Goal: Information Seeking & Learning: Understand process/instructions

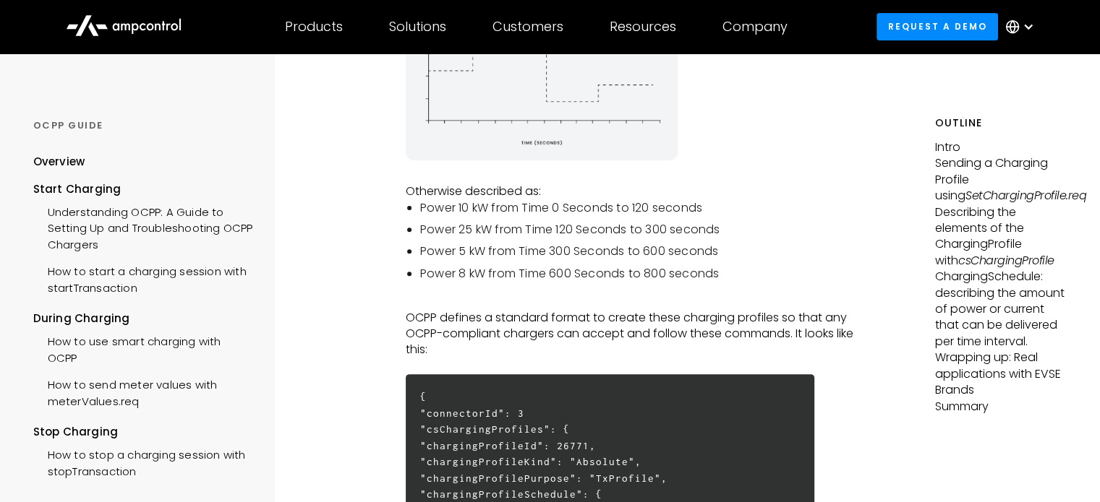
drag, startPoint x: 685, startPoint y: 179, endPoint x: 680, endPoint y: 242, distance: 63.1
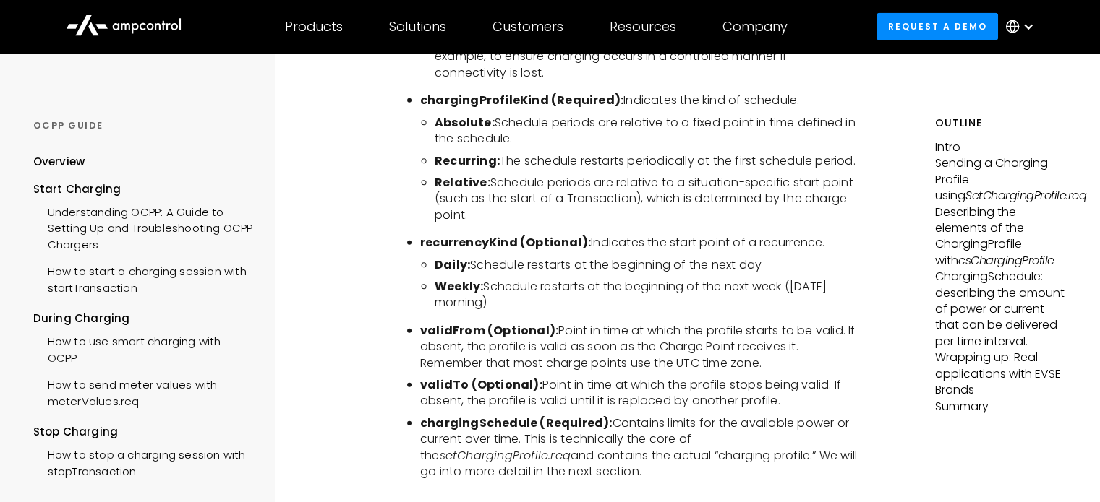
scroll to position [3572, 0]
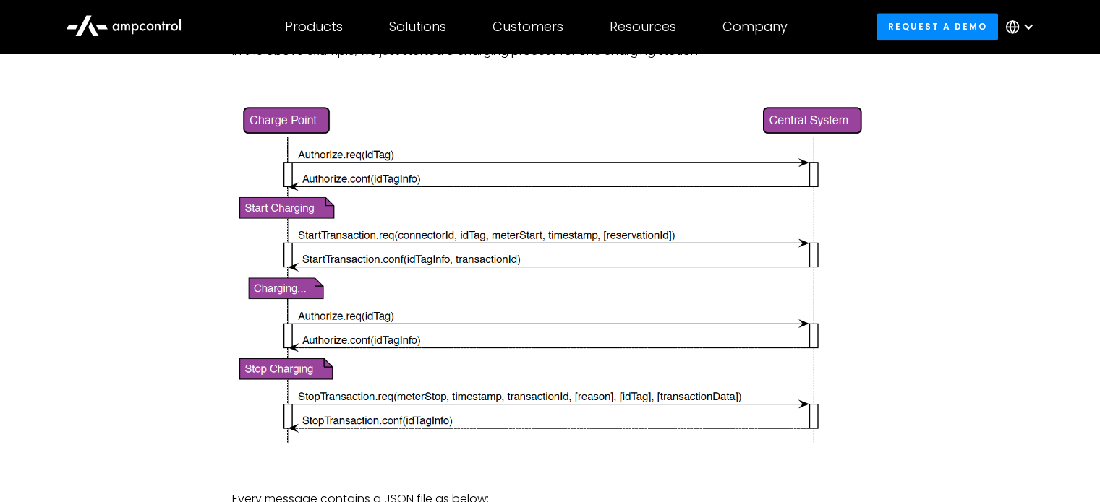
scroll to position [1958, 0]
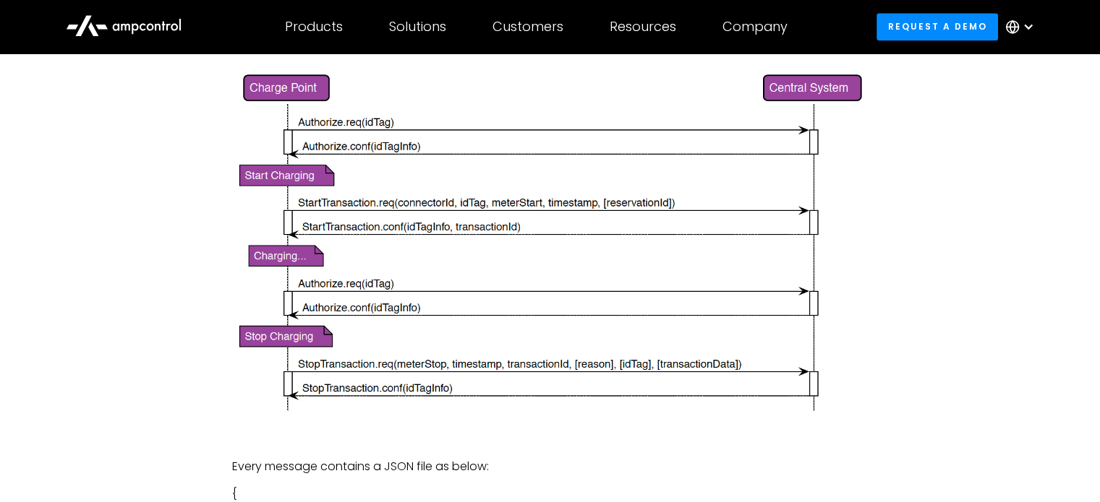
drag, startPoint x: 915, startPoint y: 302, endPoint x: 910, endPoint y: 341, distance: 39.3
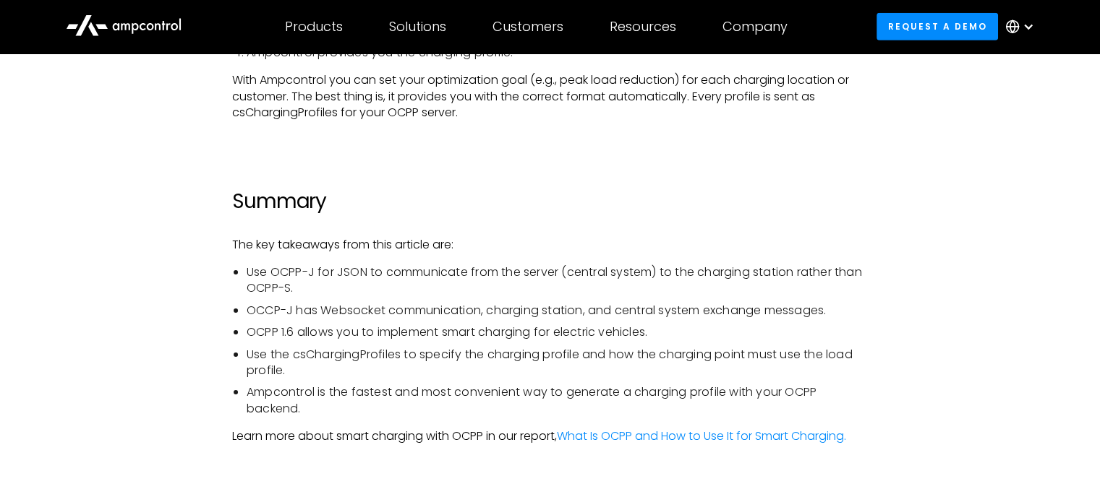
scroll to position [5470, 0]
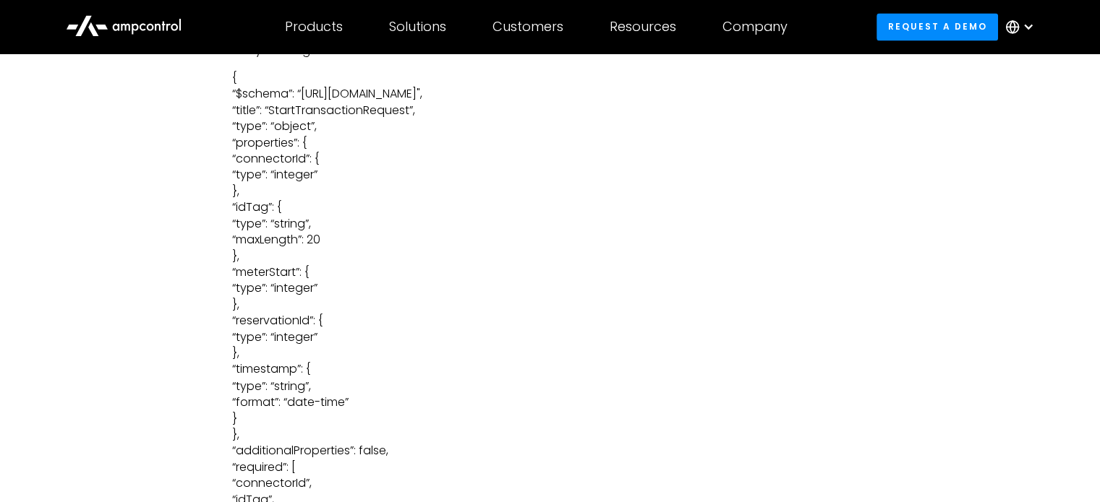
scroll to position [2409, 0]
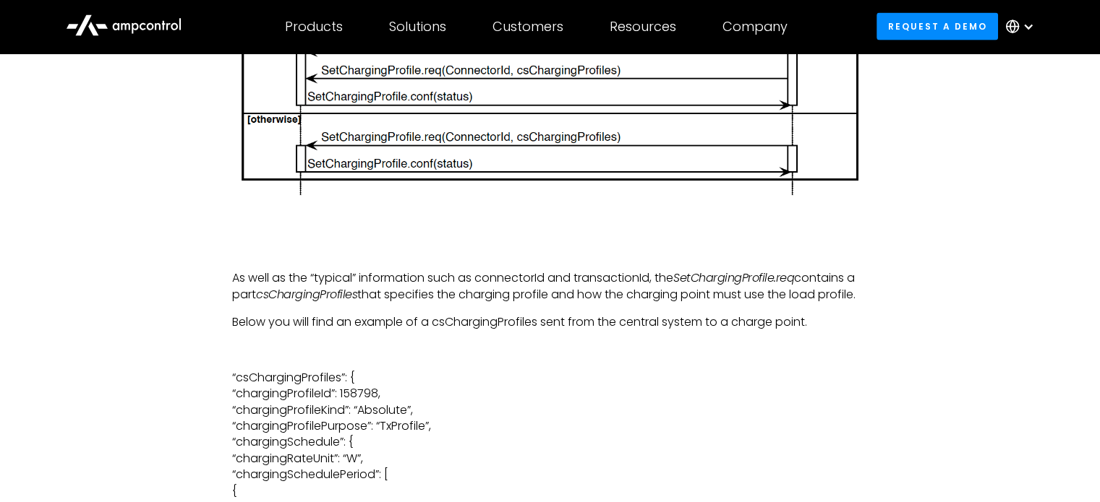
drag, startPoint x: 674, startPoint y: 427, endPoint x: 682, endPoint y: 453, distance: 27.4
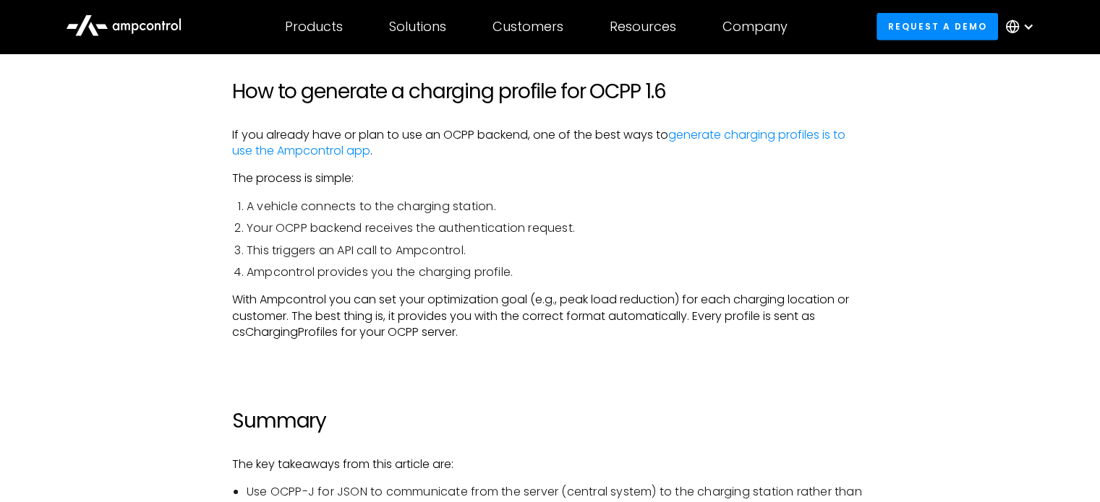
scroll to position [4404, 0]
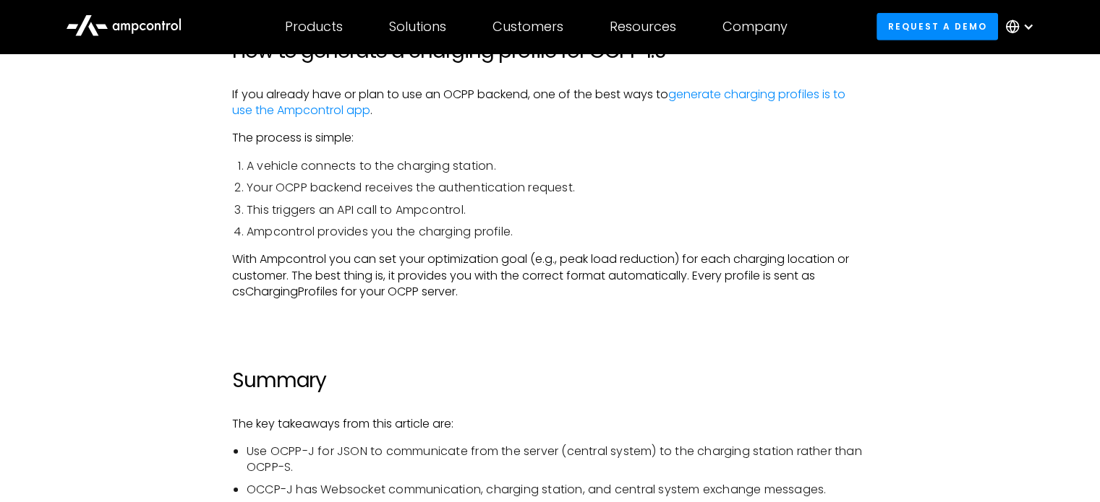
click at [802, 197] on ol "A vehicle connects to the charging station. Your OCPP backend receives the auth…" at bounding box center [549, 199] width 635 height 82
